Goal: Information Seeking & Learning: Learn about a topic

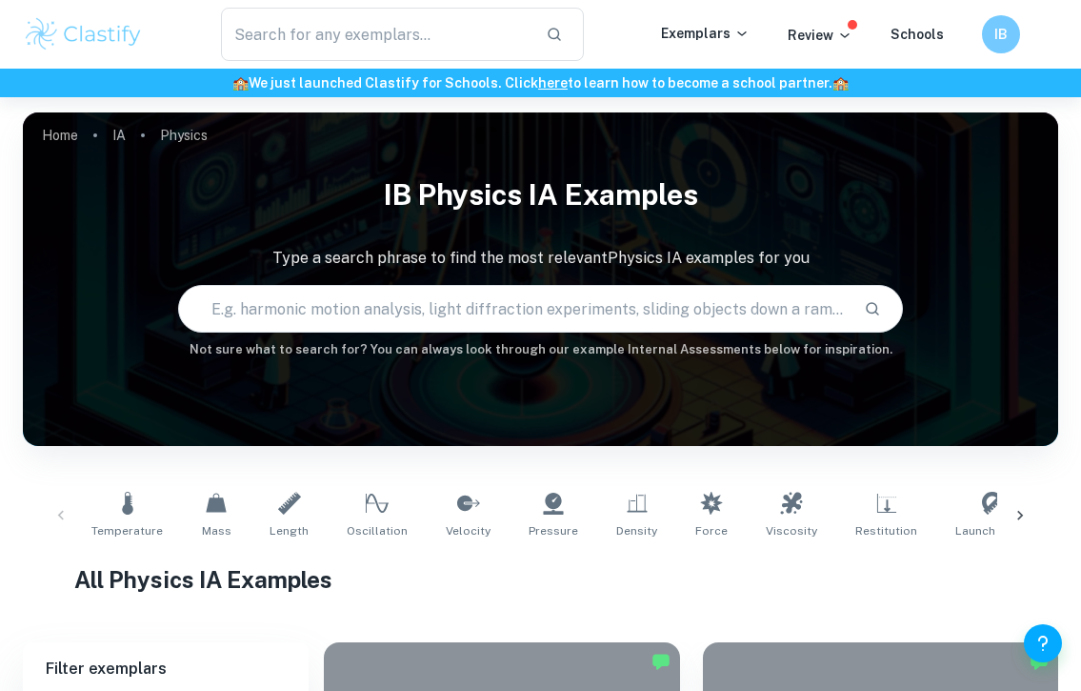
scroll to position [2310, 0]
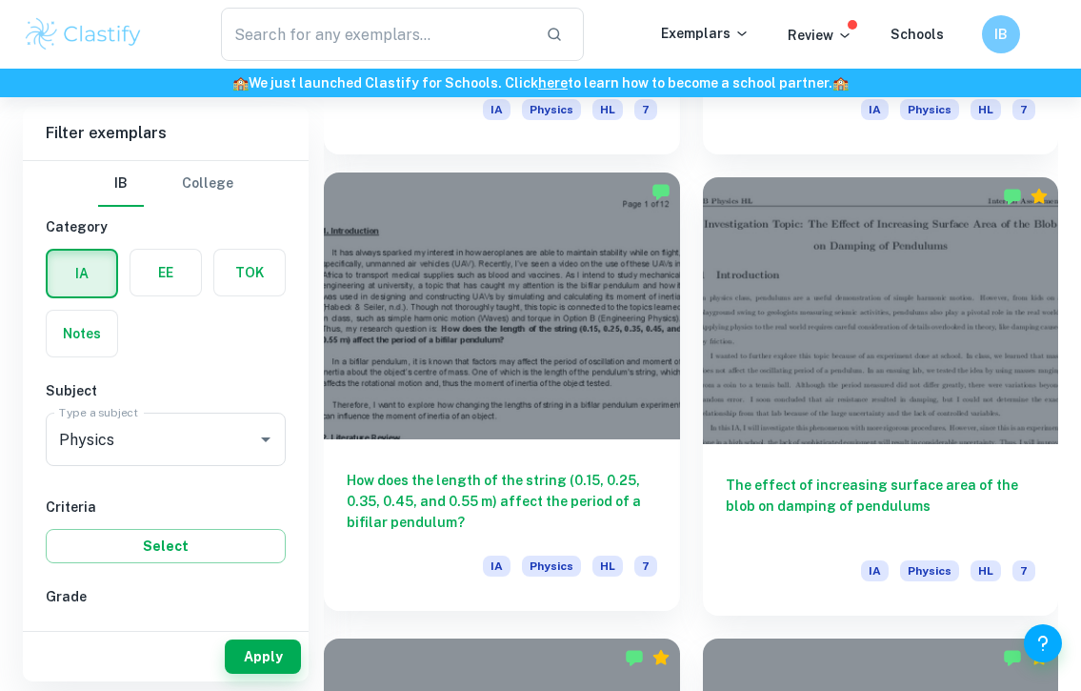
click at [541, 356] on div at bounding box center [502, 305] width 356 height 267
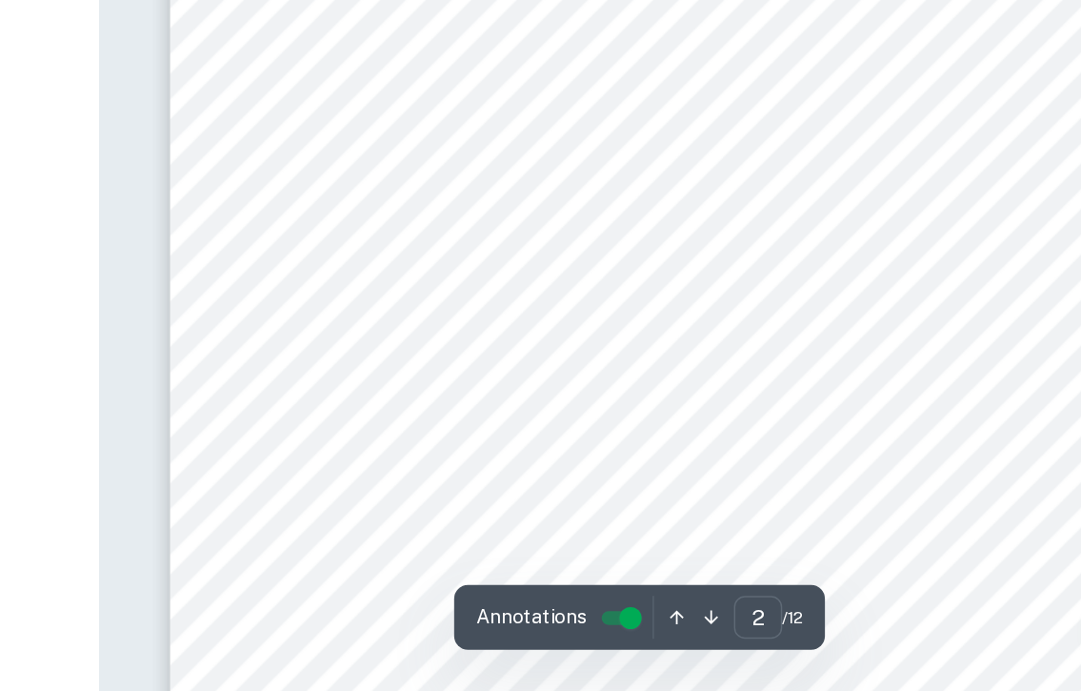
scroll to position [1122, 0]
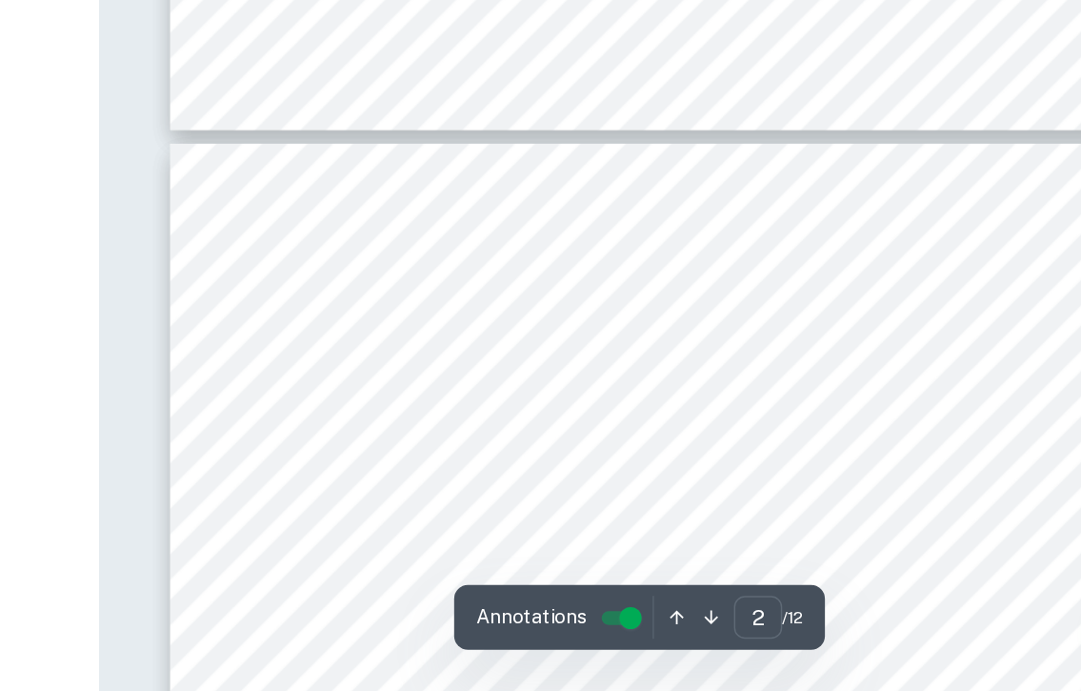
type input "3"
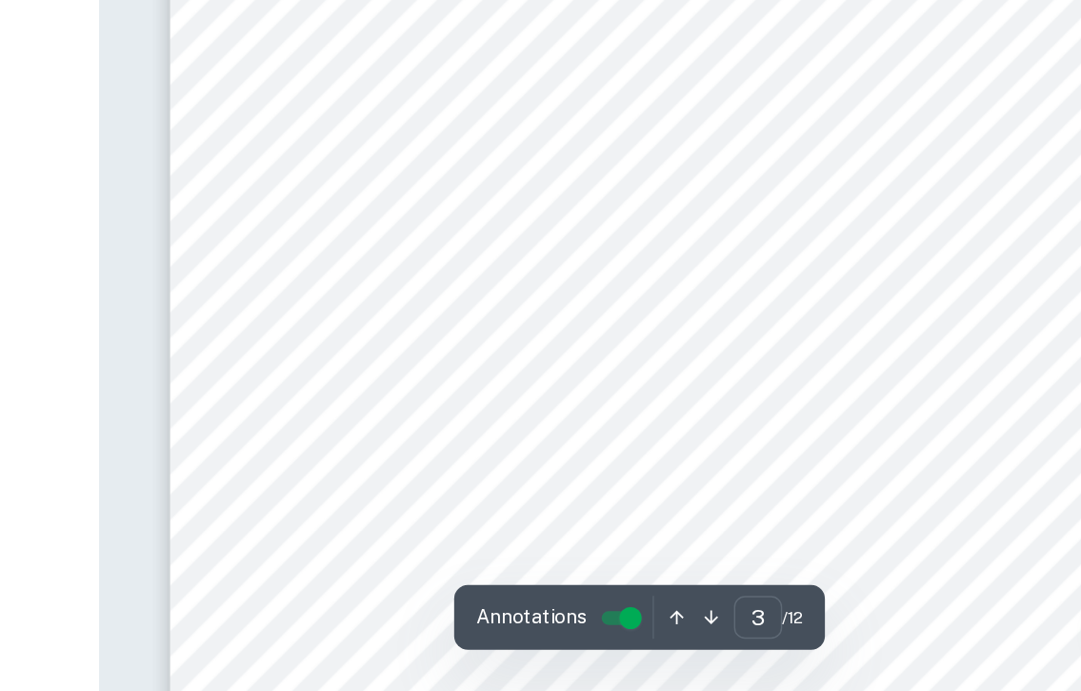
scroll to position [2154, 0]
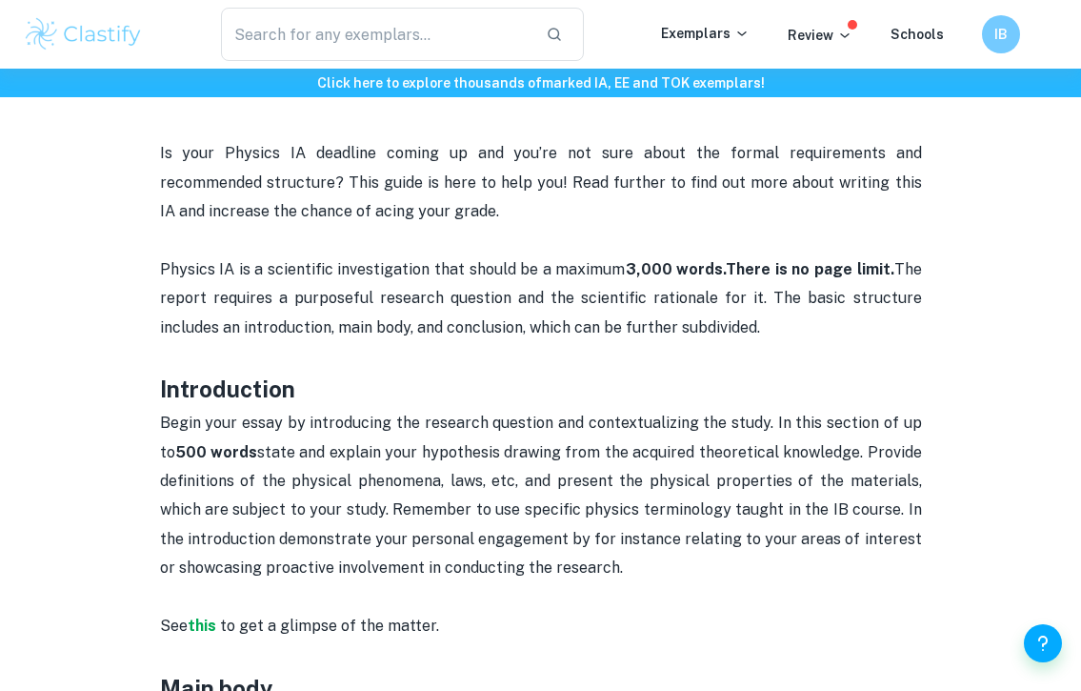
scroll to position [833, 0]
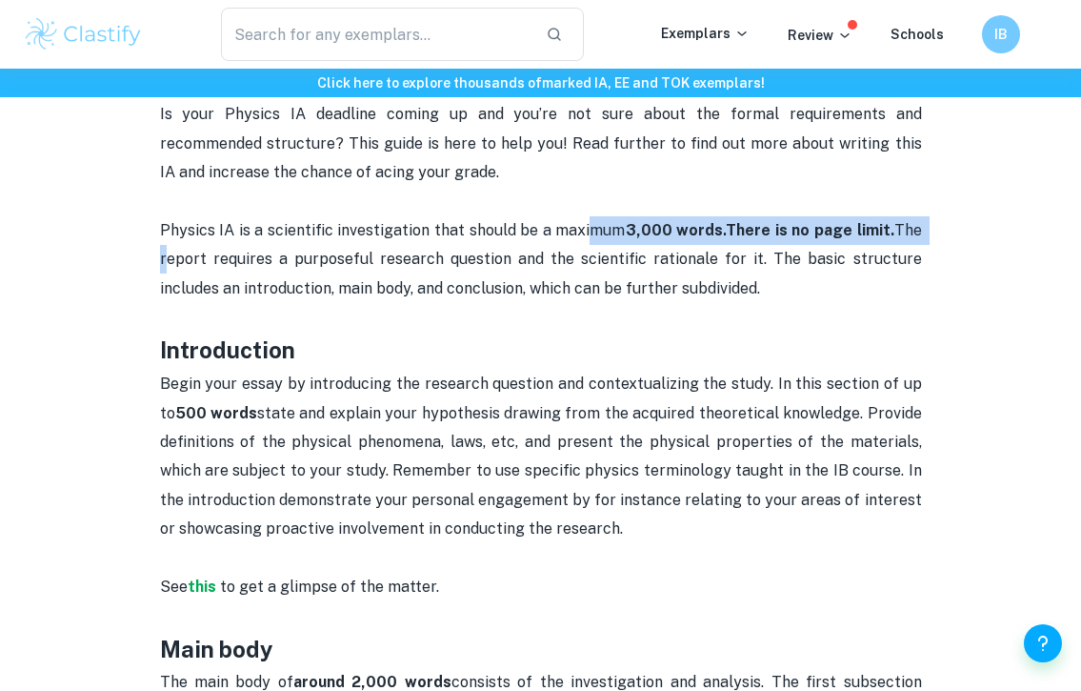
drag, startPoint x: 589, startPoint y: 221, endPoint x: 962, endPoint y: 222, distance: 373.4
click at [962, 222] on div "Physics IA word count and page limit [2025 updated] By Julia • January 5, 2024 …" at bounding box center [540, 621] width 1035 height 2614
